Goal: Information Seeking & Learning: Understand process/instructions

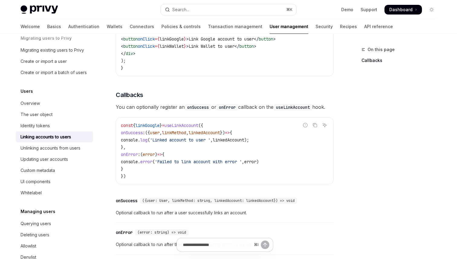
scroll to position [34, 0]
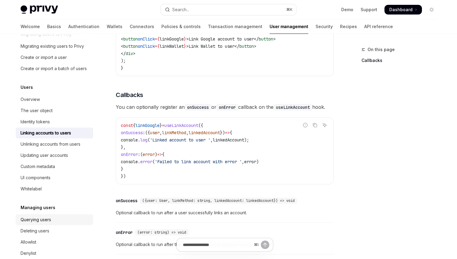
click at [41, 221] on div "Querying users" at bounding box center [36, 219] width 31 height 7
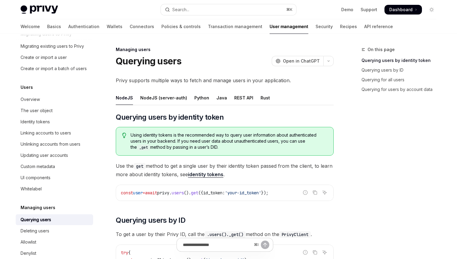
scroll to position [6, 0]
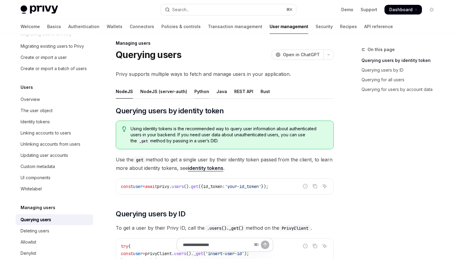
click at [200, 92] on div "Python" at bounding box center [201, 91] width 15 height 14
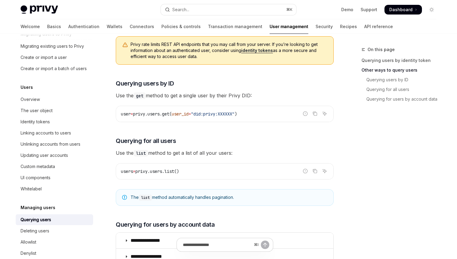
scroll to position [190, 0]
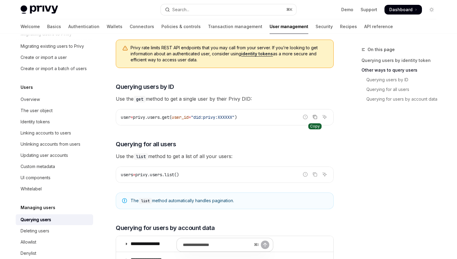
click at [313, 118] on icon "Copy the contents from the code block" at bounding box center [314, 117] width 5 height 5
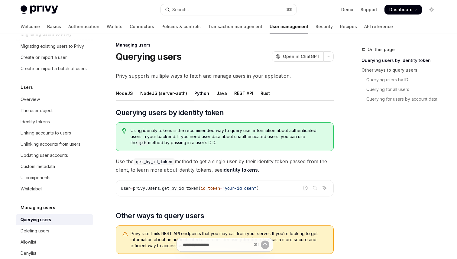
scroll to position [0, 0]
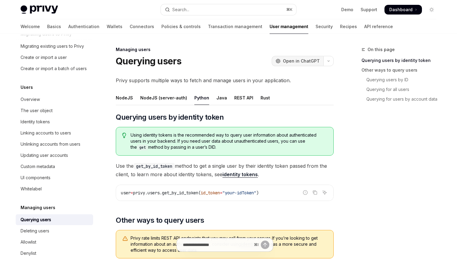
click at [290, 63] on span "Open in ChatGPT" at bounding box center [301, 61] width 37 height 6
click at [315, 192] on icon "Copy the contents from the code block" at bounding box center [314, 192] width 5 height 5
click at [241, 99] on div "REST API" at bounding box center [243, 98] width 19 height 14
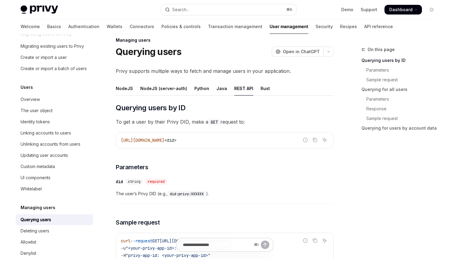
scroll to position [10, 0]
click at [317, 139] on icon "Copy the contents from the code block" at bounding box center [314, 139] width 5 height 5
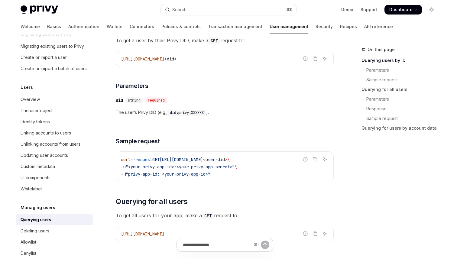
scroll to position [91, 0]
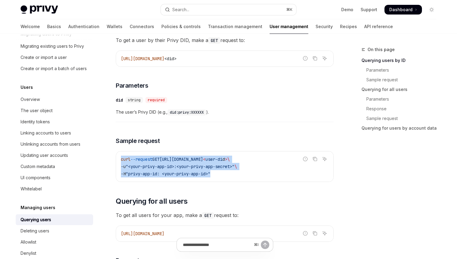
drag, startPoint x: 222, startPoint y: 173, endPoint x: 112, endPoint y: 158, distance: 110.8
copy code "curl --request GET https://auth.privy.io/api/v1/users/ < user-di d > \ -u "<you…"
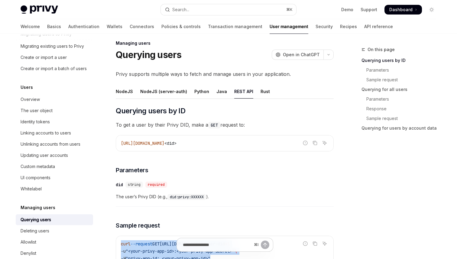
scroll to position [6, 0]
click at [200, 92] on div "Python" at bounding box center [201, 92] width 15 height 14
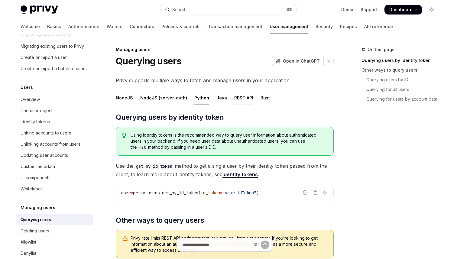
click at [242, 96] on div "REST API" at bounding box center [243, 98] width 19 height 14
type textarea "*"
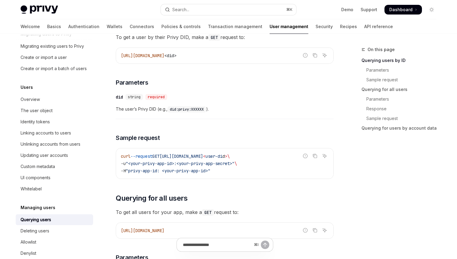
scroll to position [99, 0]
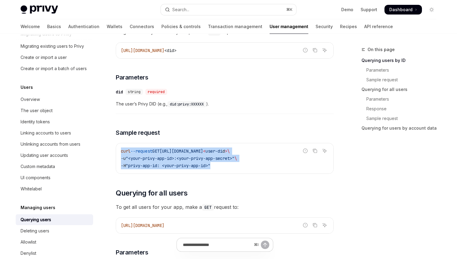
drag, startPoint x: 222, startPoint y: 166, endPoint x: 119, endPoint y: 147, distance: 104.3
click at [119, 147] on div "curl --request GET https://auth.privy.io/api/v1/users/ < user-di d > \ -u "<you…" at bounding box center [224, 158] width 217 height 30
copy code "curl --request GET https://auth.privy.io/api/v1/users/ < user-di d > \ -u "<you…"
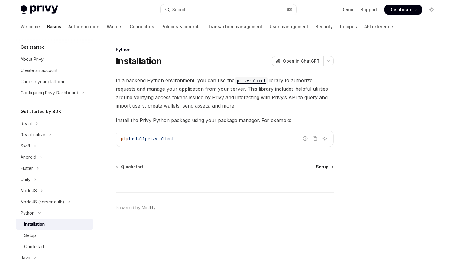
click at [322, 167] on span "Setup" at bounding box center [322, 167] width 13 height 6
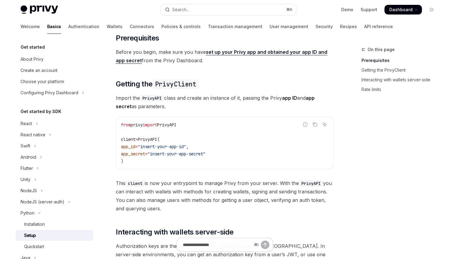
scroll to position [16, 0]
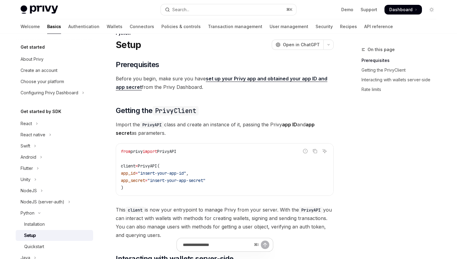
type textarea "*"
